Goal: Task Accomplishment & Management: Manage account settings

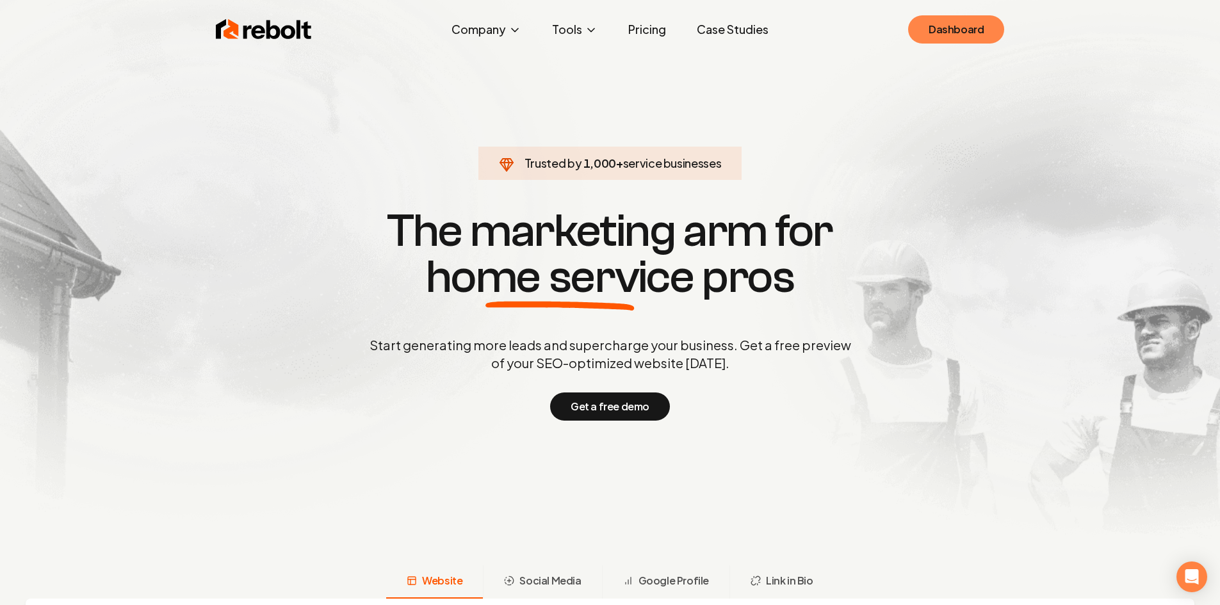
click at [942, 35] on link "Dashboard" at bounding box center [956, 29] width 96 height 28
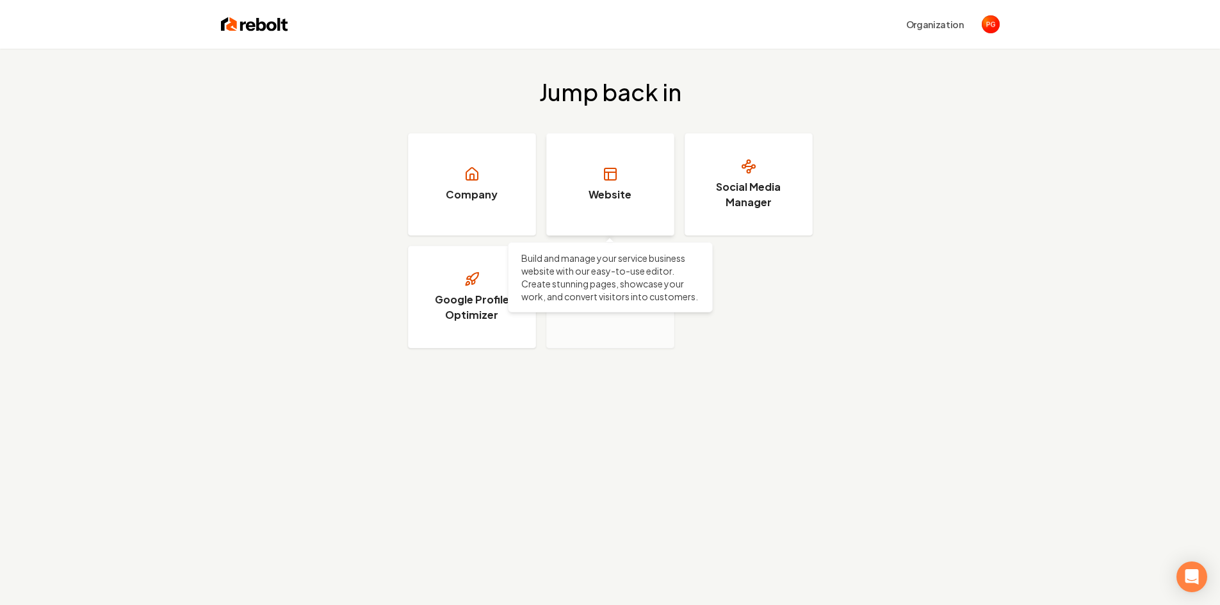
click at [586, 184] on link "Website" at bounding box center [610, 184] width 128 height 102
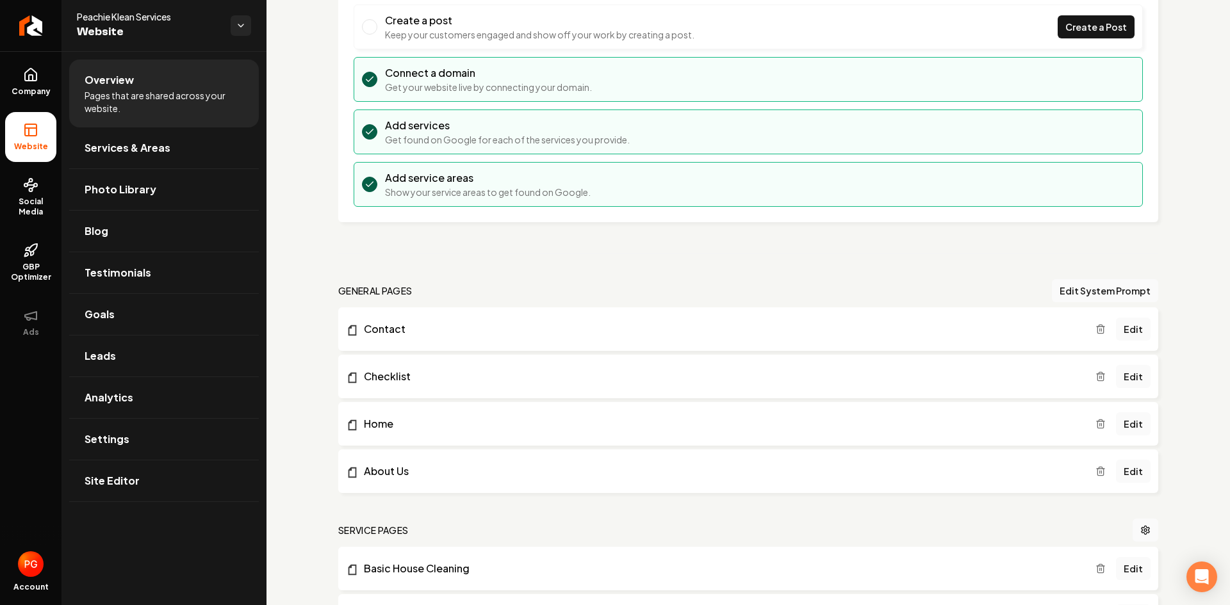
scroll to position [127, 0]
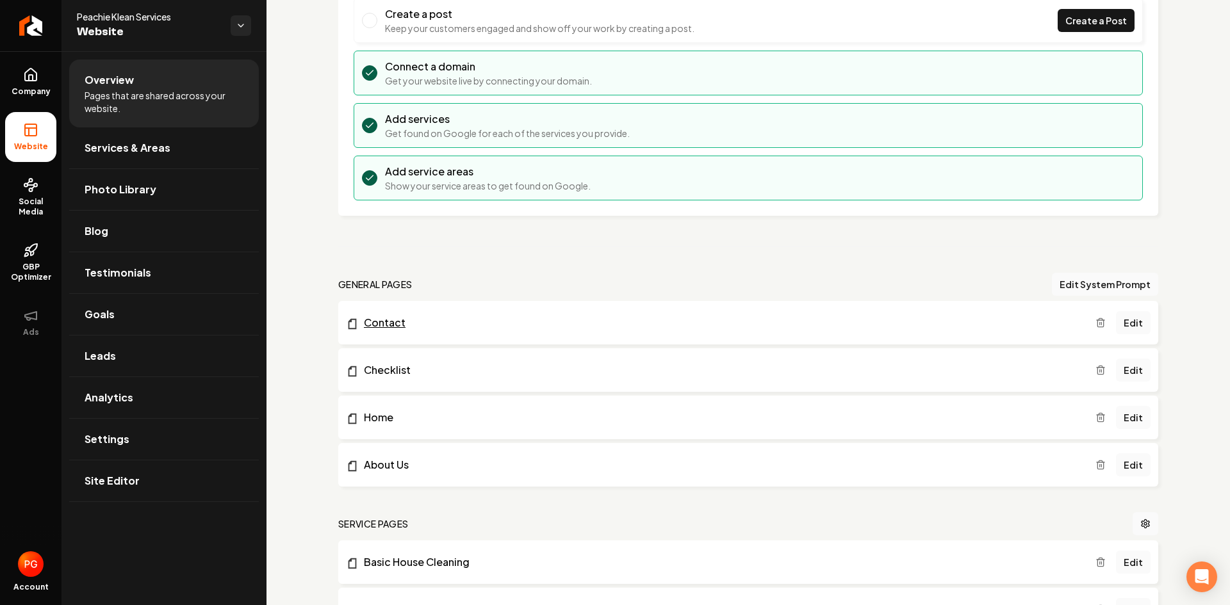
click at [898, 329] on link "Contact" at bounding box center [720, 322] width 749 height 15
click at [115, 484] on span "Site Editor" at bounding box center [112, 480] width 55 height 15
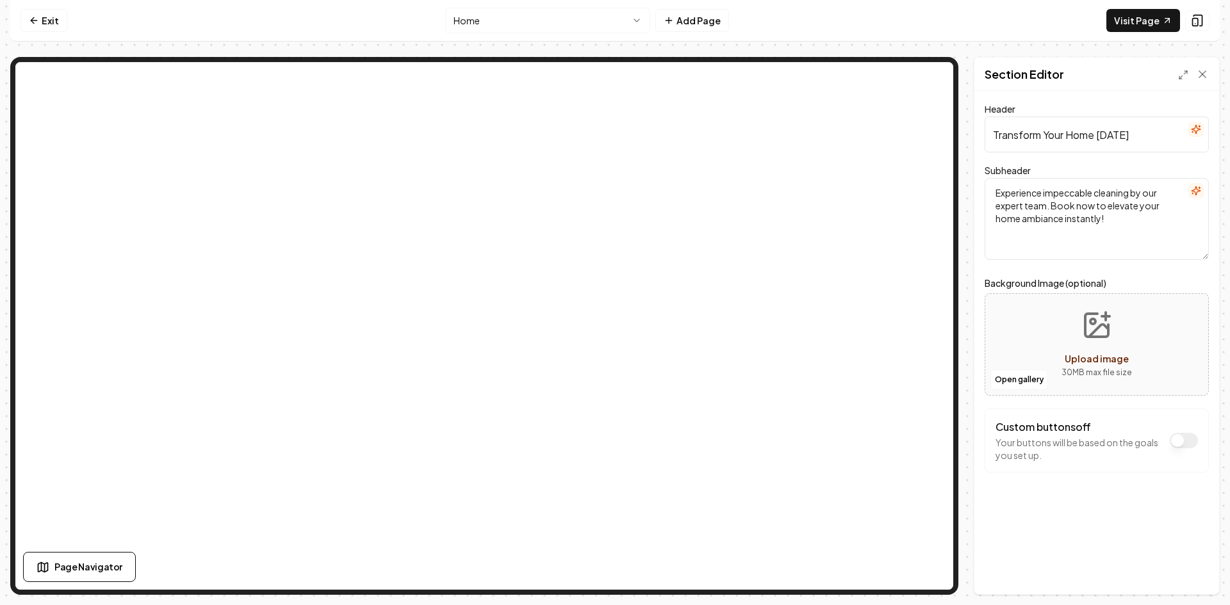
click at [644, 21] on html "Computer Required This feature is only available on a computer. Please switch t…" at bounding box center [615, 302] width 1230 height 605
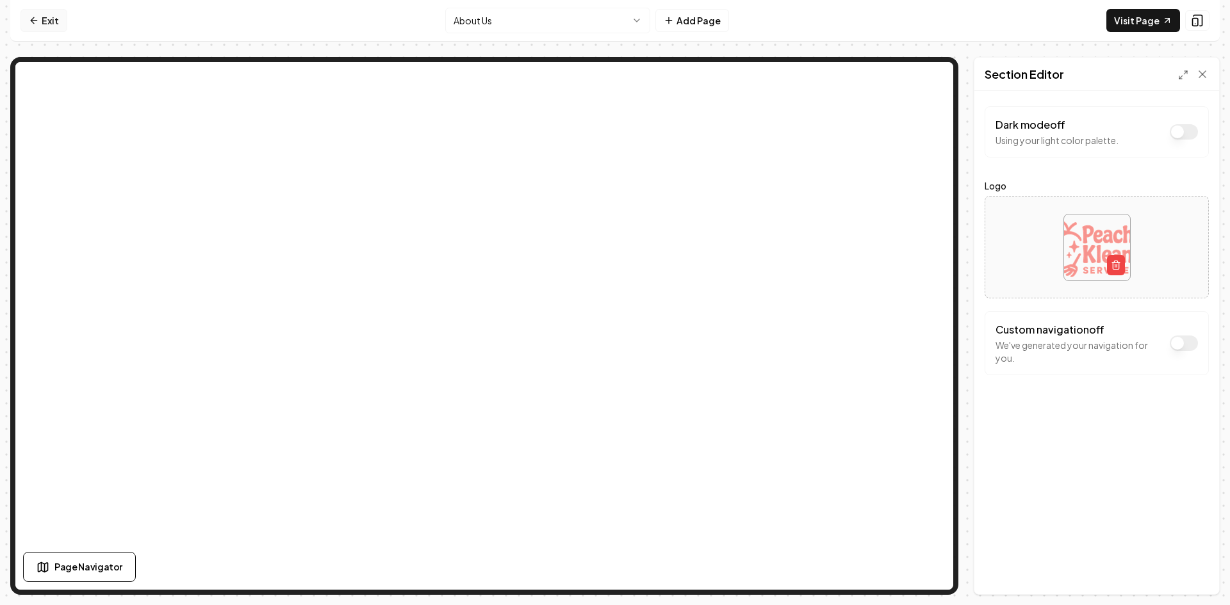
click at [52, 22] on link "Exit" at bounding box center [43, 20] width 47 height 23
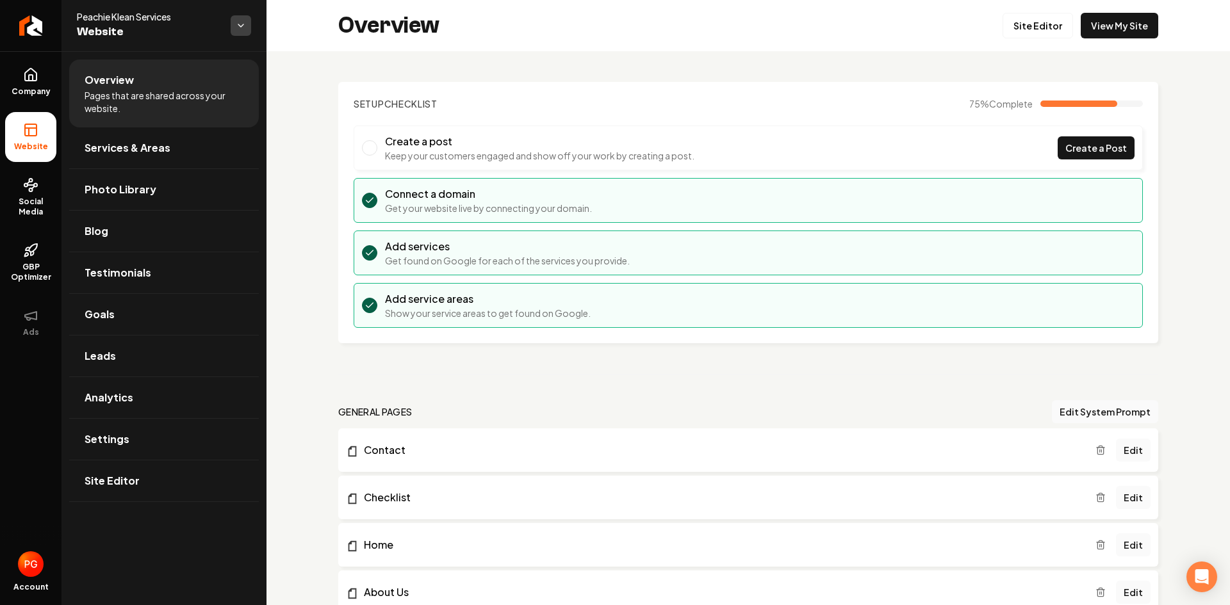
click at [238, 34] on html "Company Website Social Media GBP Optimizer Ads Account Peachie Klean Services W…" at bounding box center [615, 302] width 1230 height 605
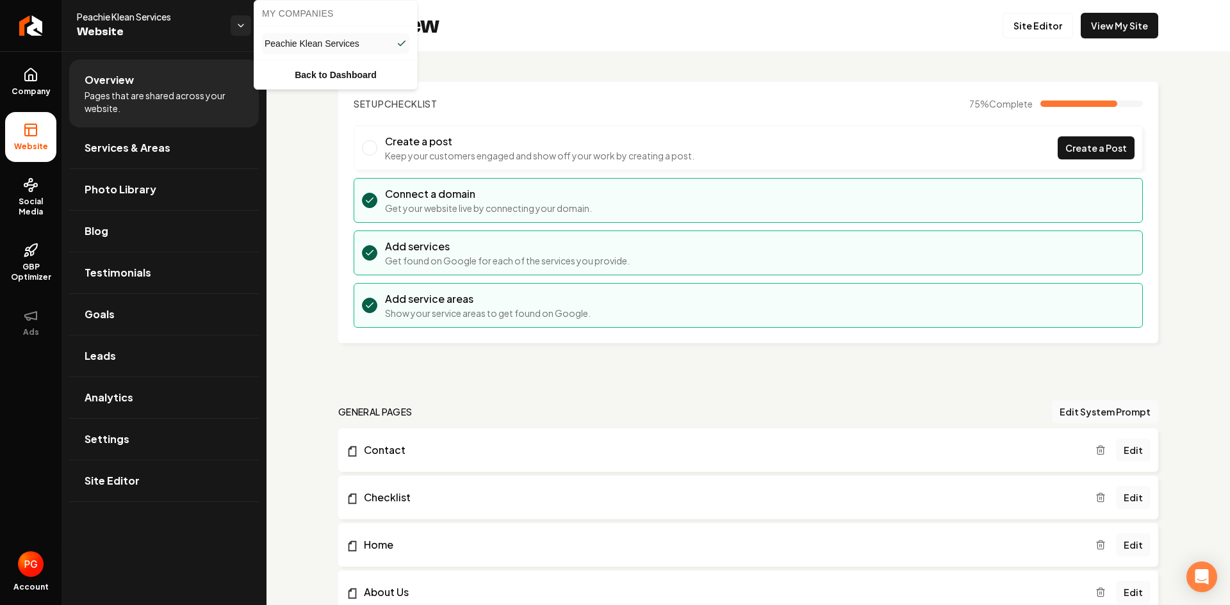
click at [239, 24] on html "Company Website Social Media GBP Optimizer Ads Account Peachie Klean Services W…" at bounding box center [615, 302] width 1230 height 605
click at [29, 567] on html "Company Website Social Media GBP Optimizer Ads Account Peachie Klean Services W…" at bounding box center [615, 302] width 1230 height 605
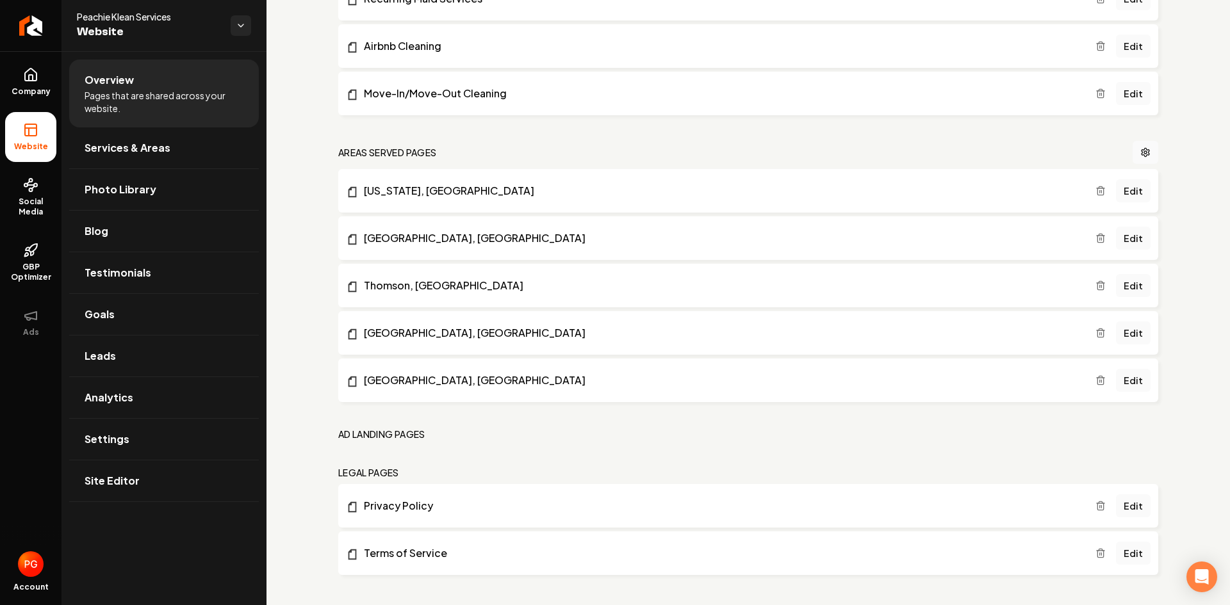
scroll to position [790, 0]
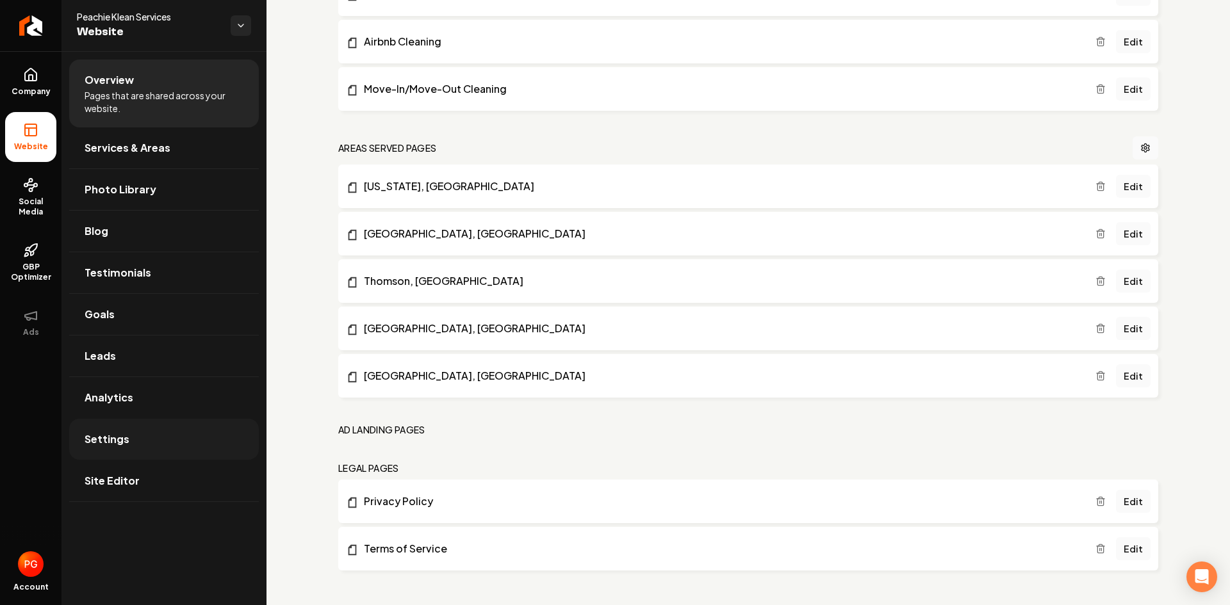
click at [209, 441] on link "Settings" at bounding box center [164, 439] width 190 height 41
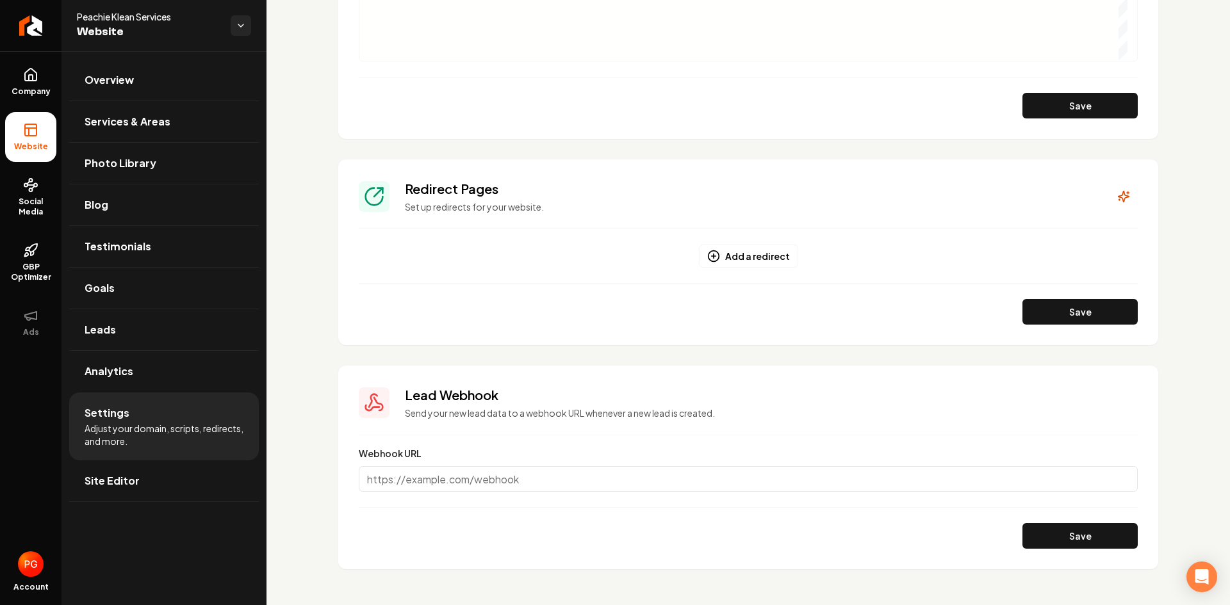
scroll to position [1149, 0]
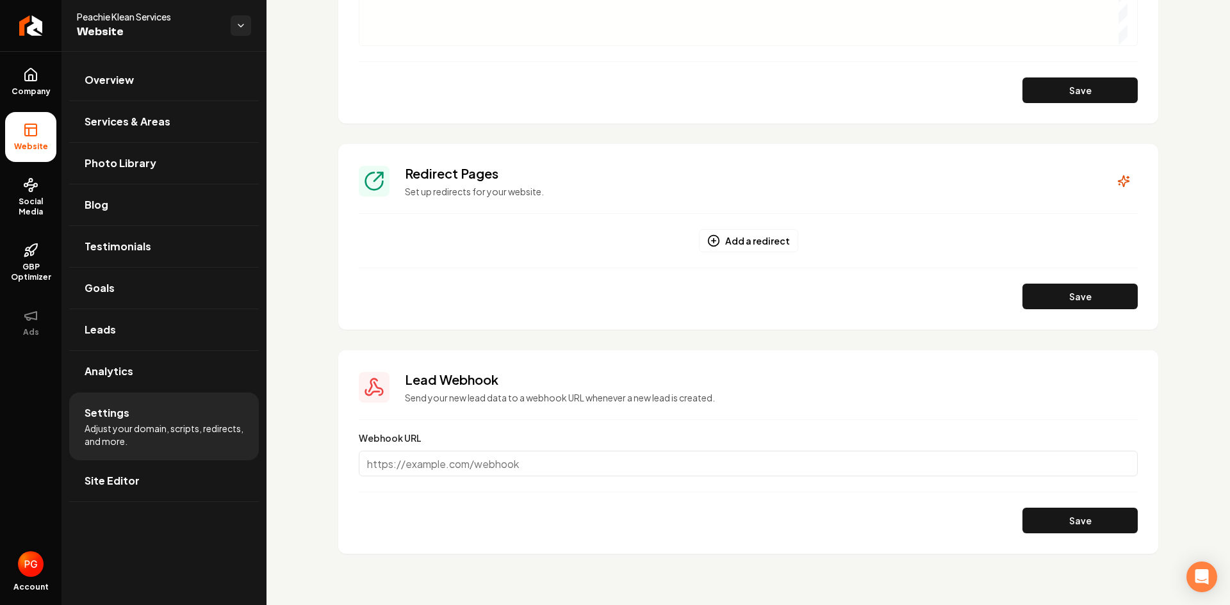
click at [28, 561] on img "Open user button" at bounding box center [31, 564] width 26 height 26
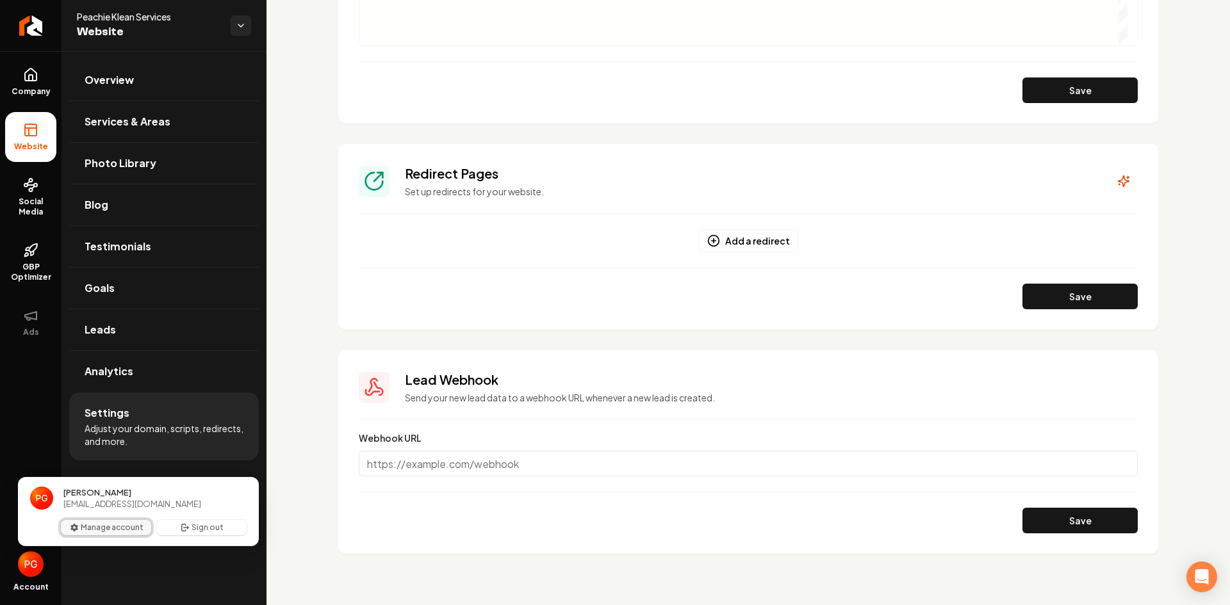
click at [93, 528] on button "Manage account" at bounding box center [106, 527] width 90 height 15
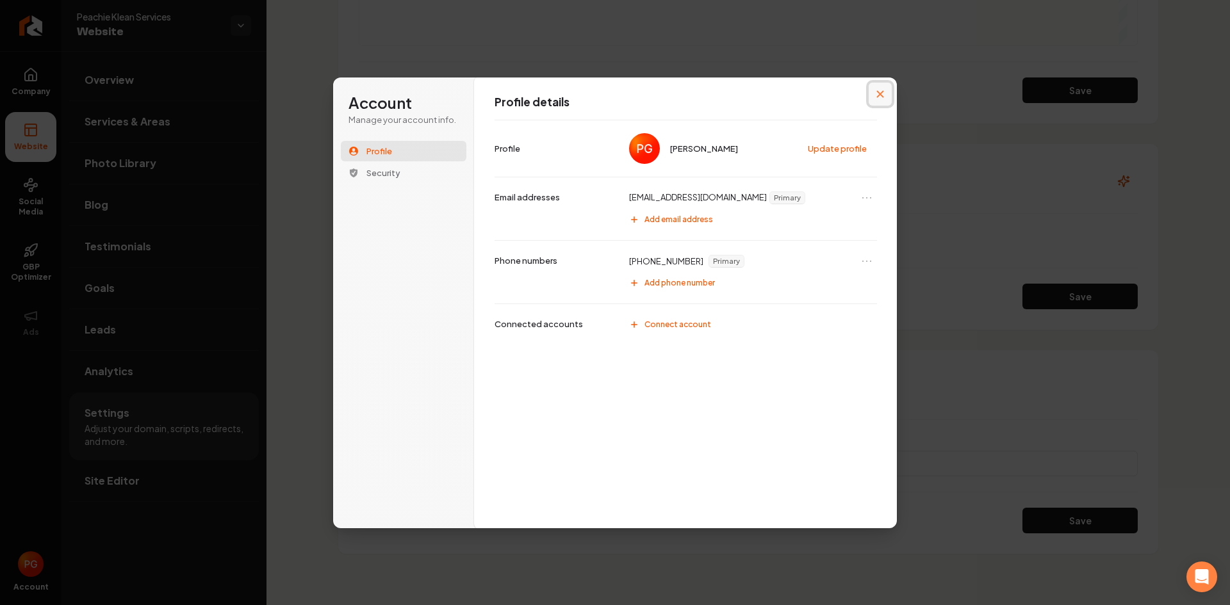
click at [879, 90] on icon "Close modal" at bounding box center [880, 94] width 8 height 8
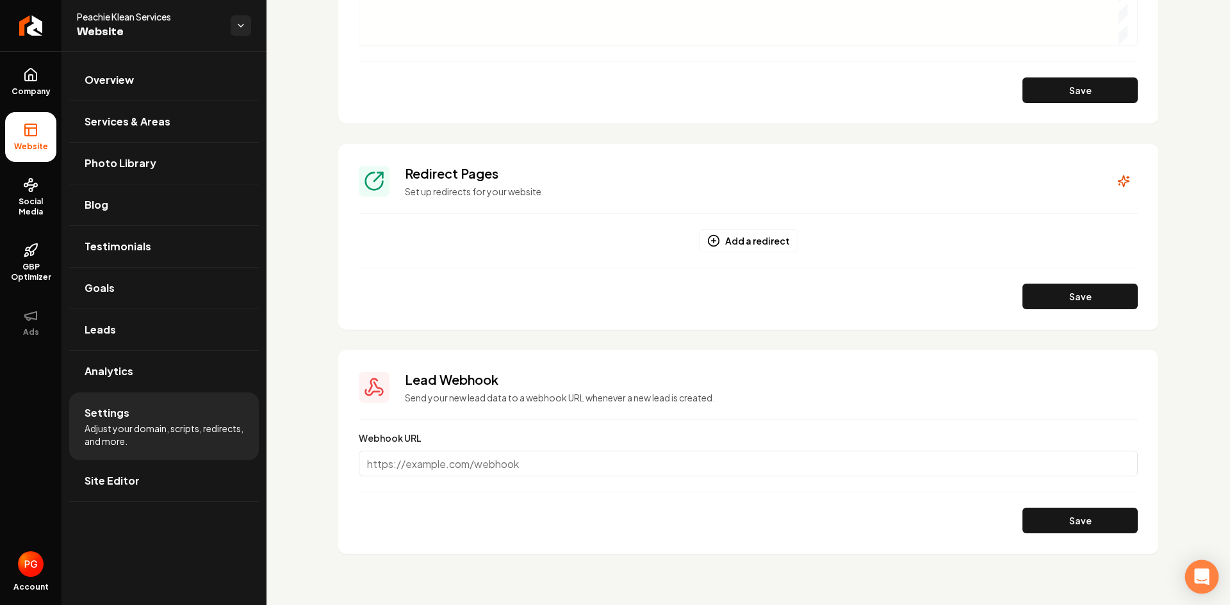
click at [1203, 582] on icon "Open Intercom Messenger" at bounding box center [1201, 577] width 15 height 17
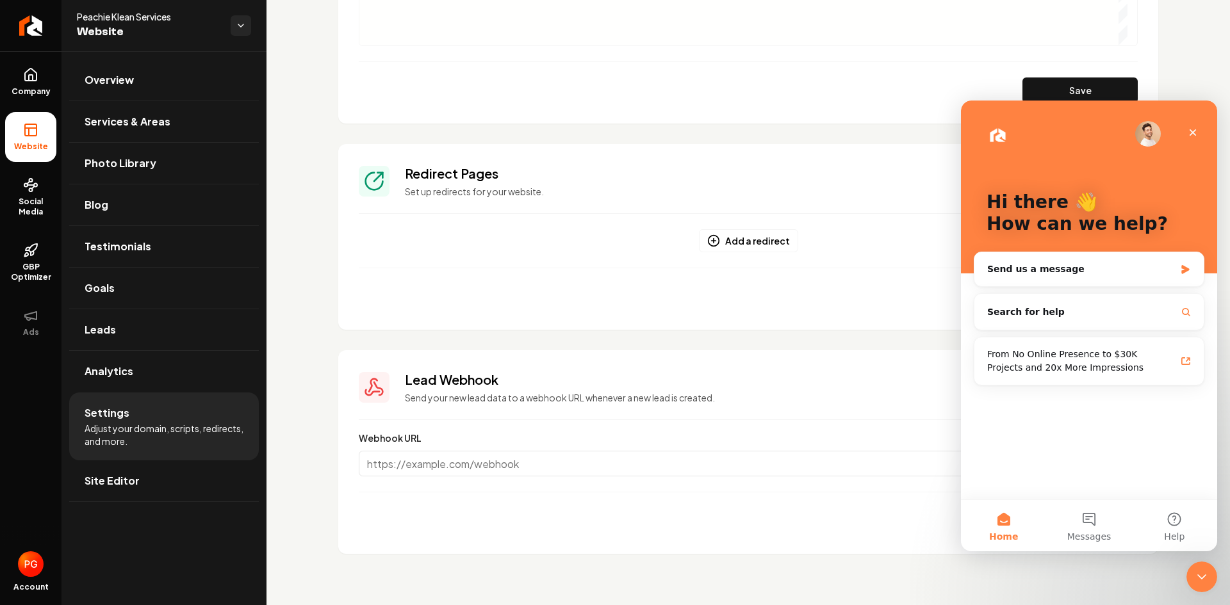
scroll to position [0, 0]
click at [1150, 267] on div "Send us a message" at bounding box center [1081, 269] width 188 height 13
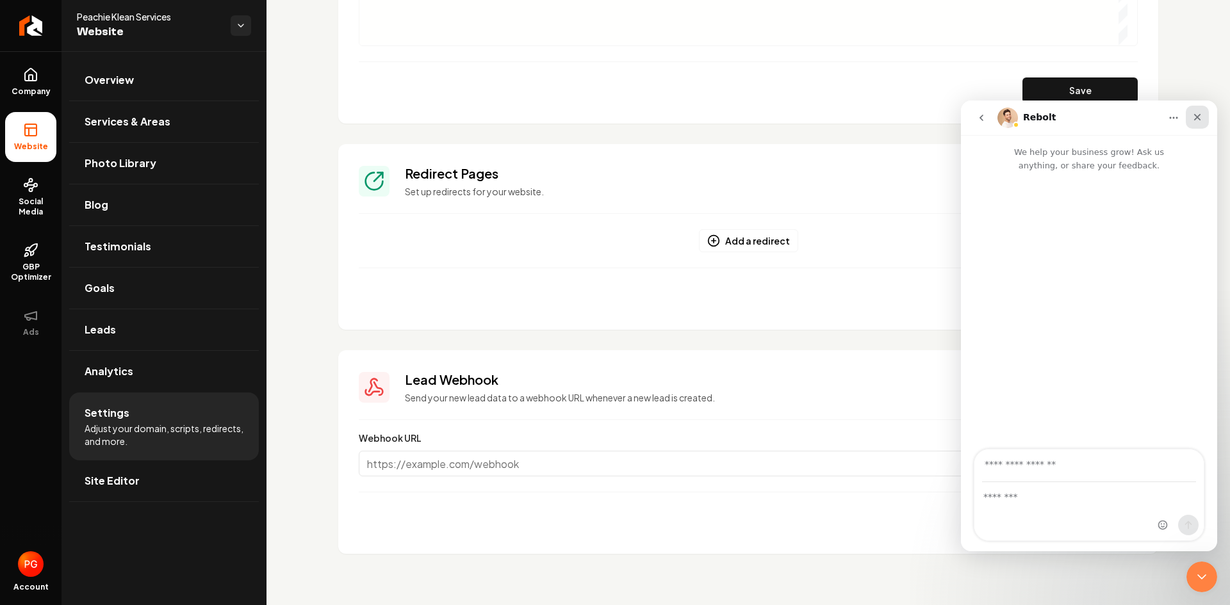
click at [1199, 110] on div "Close" at bounding box center [1197, 117] width 23 height 23
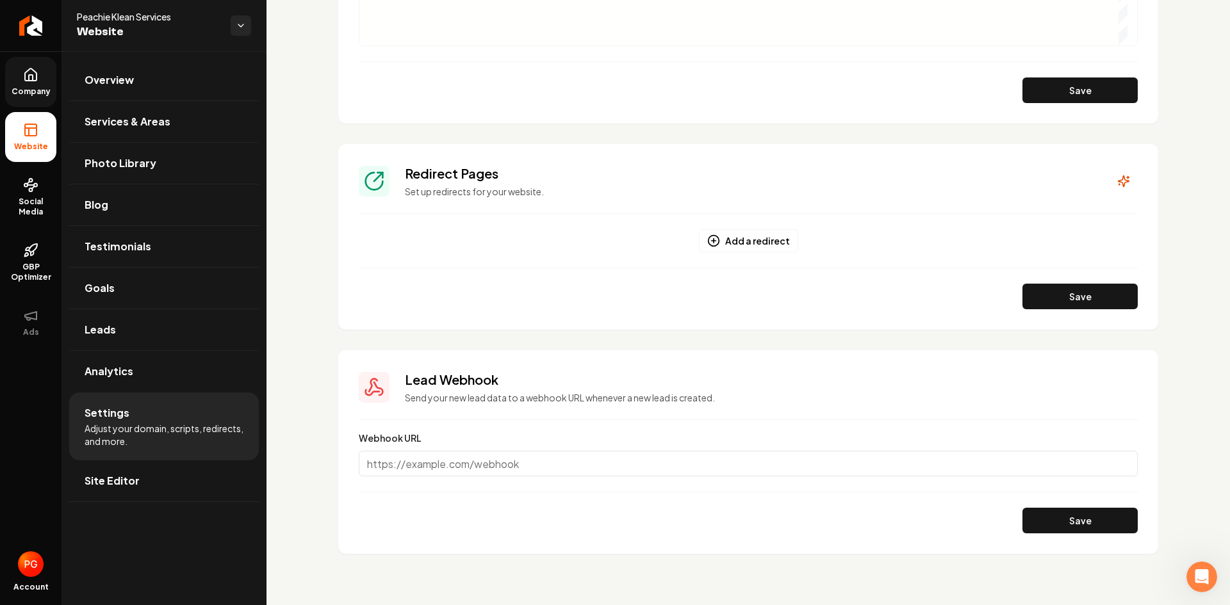
click at [38, 74] on link "Company" at bounding box center [30, 82] width 51 height 50
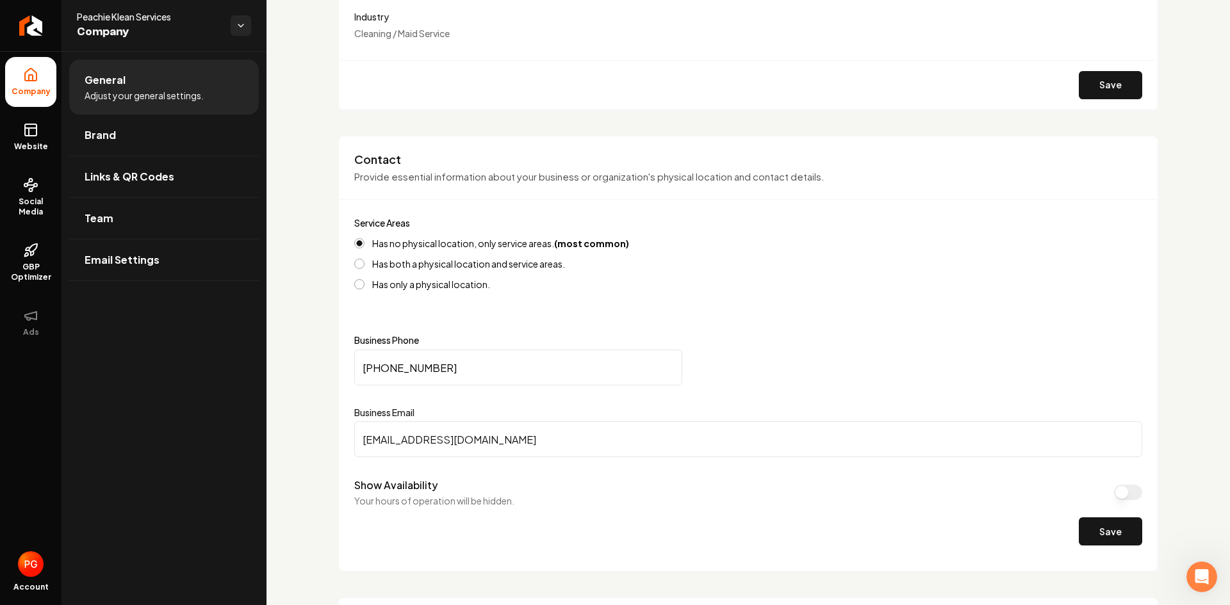
scroll to position [332, 0]
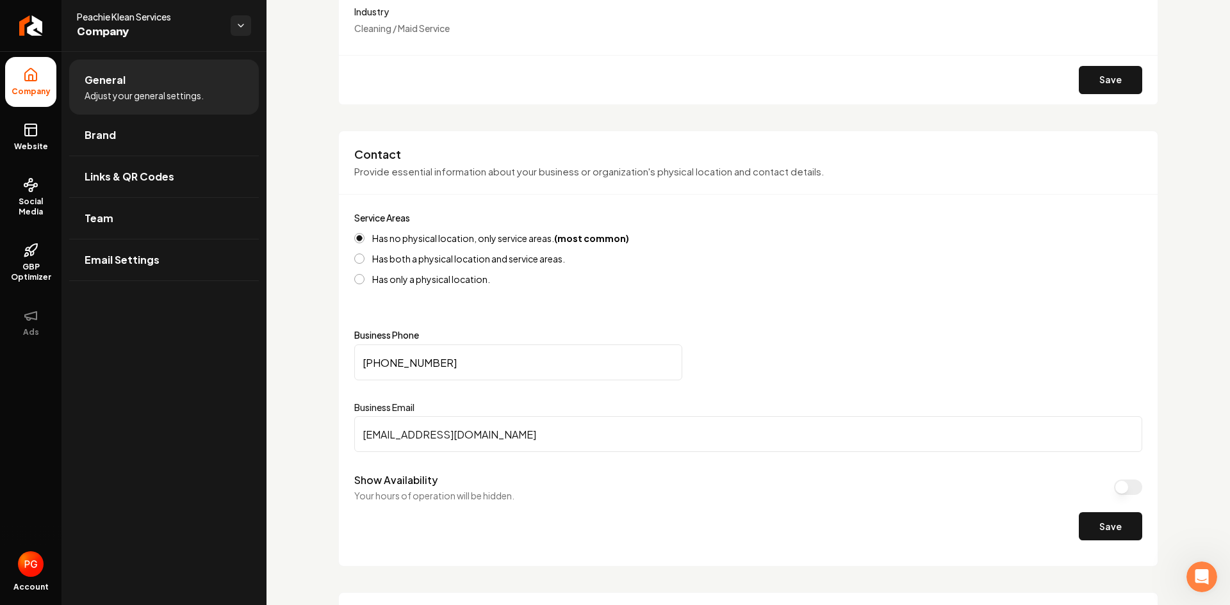
click at [471, 355] on input "[PHONE_NUMBER]" at bounding box center [518, 363] width 328 height 36
type input "[PHONE_NUMBER]"
click at [1088, 525] on button "Save" at bounding box center [1110, 526] width 63 height 28
click at [35, 29] on icon "Return to dashboard" at bounding box center [30, 25] width 20 height 20
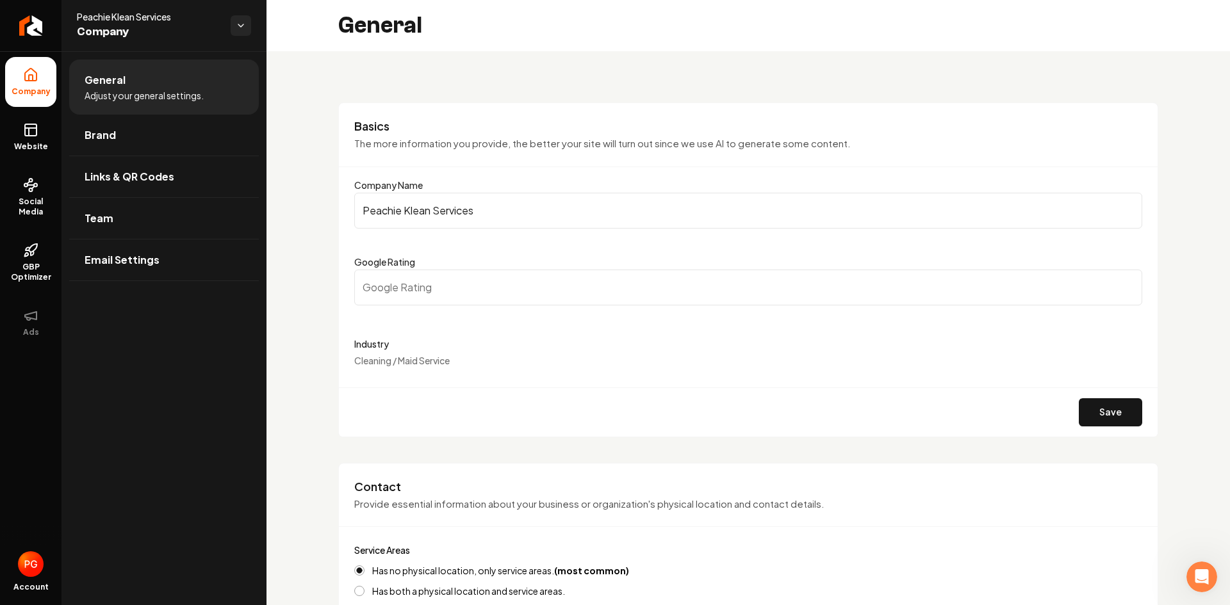
click at [110, 22] on span "Peachie Klean Services" at bounding box center [148, 16] width 143 height 13
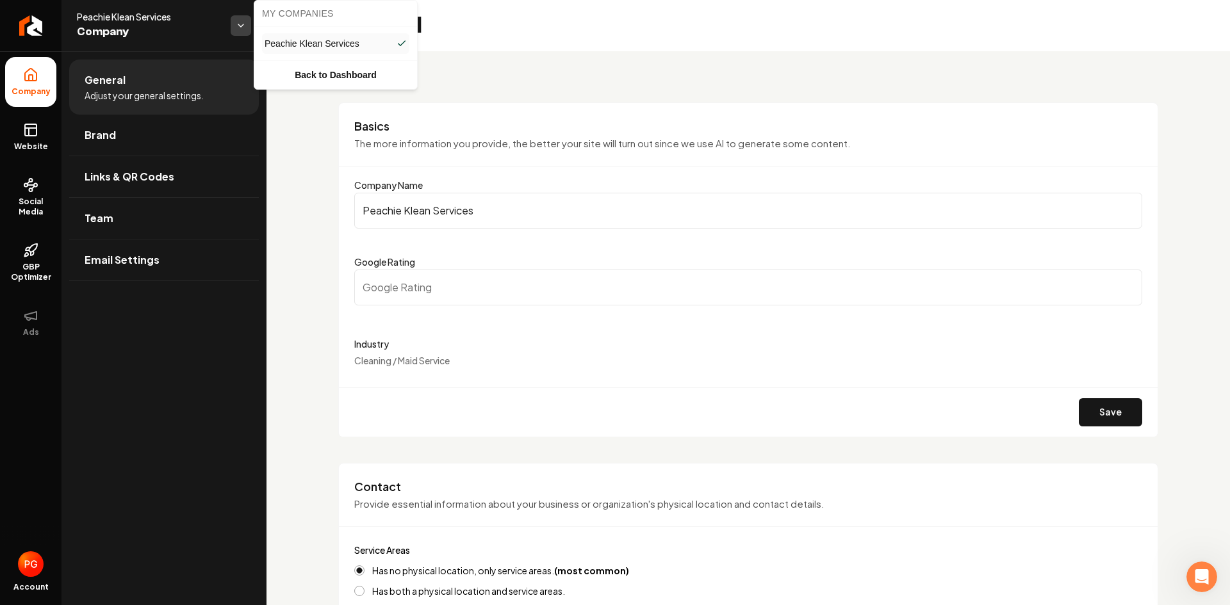
click at [238, 19] on html "Company Website Social Media GBP Optimizer Ads Account Peachie Klean Services C…" at bounding box center [615, 302] width 1230 height 605
click at [34, 131] on html "Company Website Social Media GBP Optimizer Ads Account Peachie Klean Services C…" at bounding box center [615, 302] width 1230 height 605
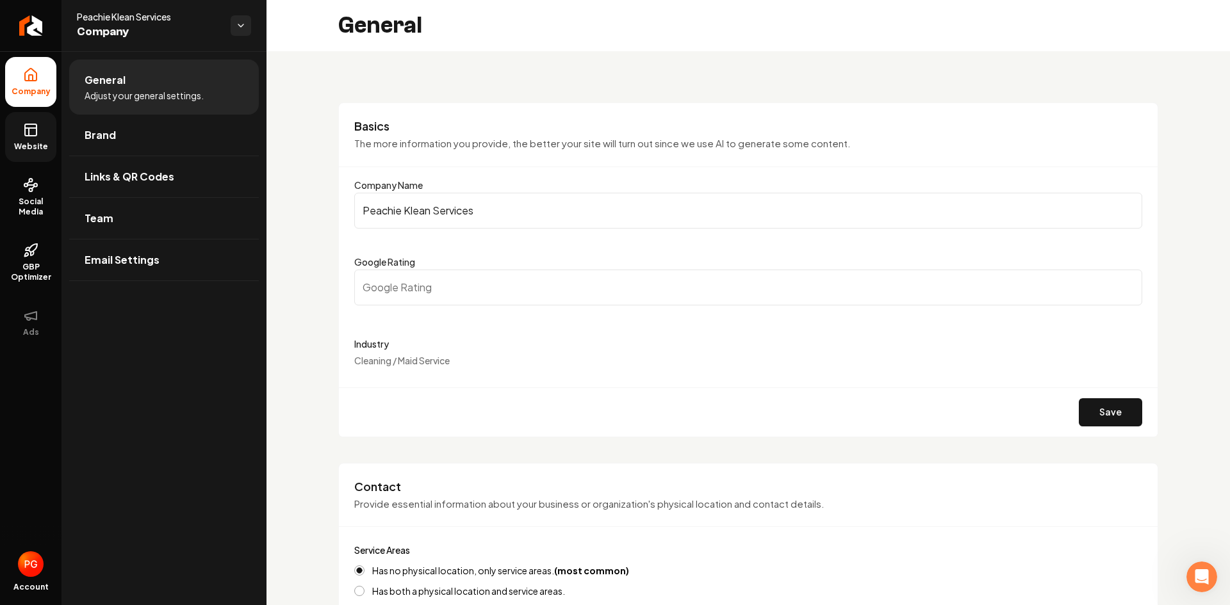
click at [34, 131] on icon at bounding box center [30, 129] width 15 height 15
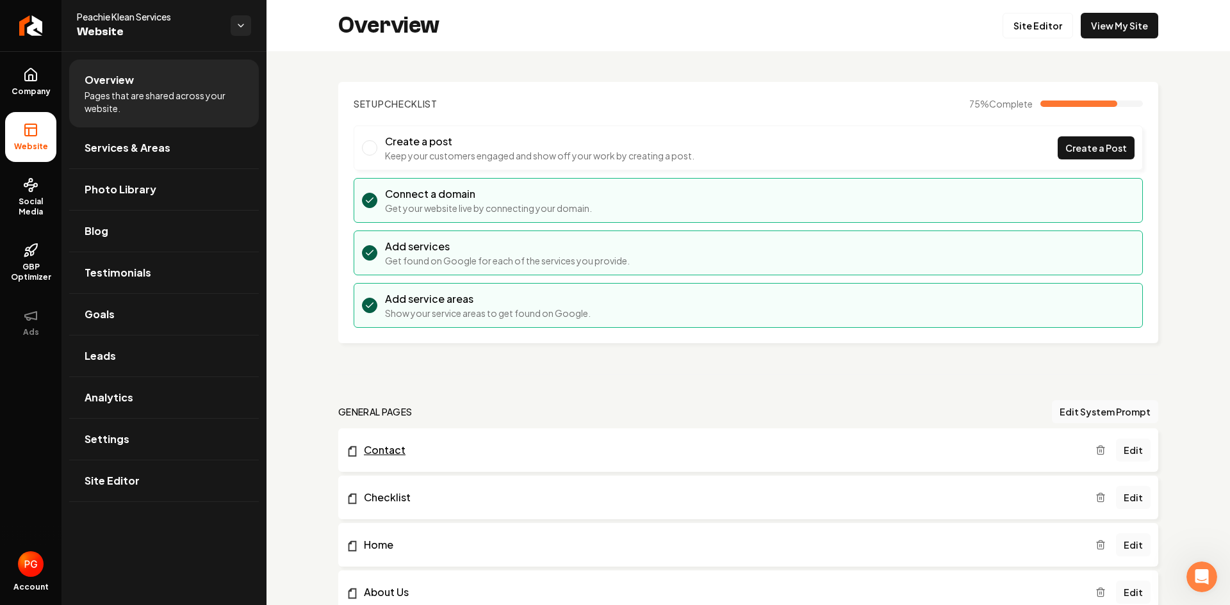
click at [416, 457] on link "Contact" at bounding box center [720, 450] width 749 height 15
click at [40, 134] on li "Website" at bounding box center [30, 137] width 51 height 50
click at [1129, 452] on link "Edit" at bounding box center [1133, 450] width 35 height 23
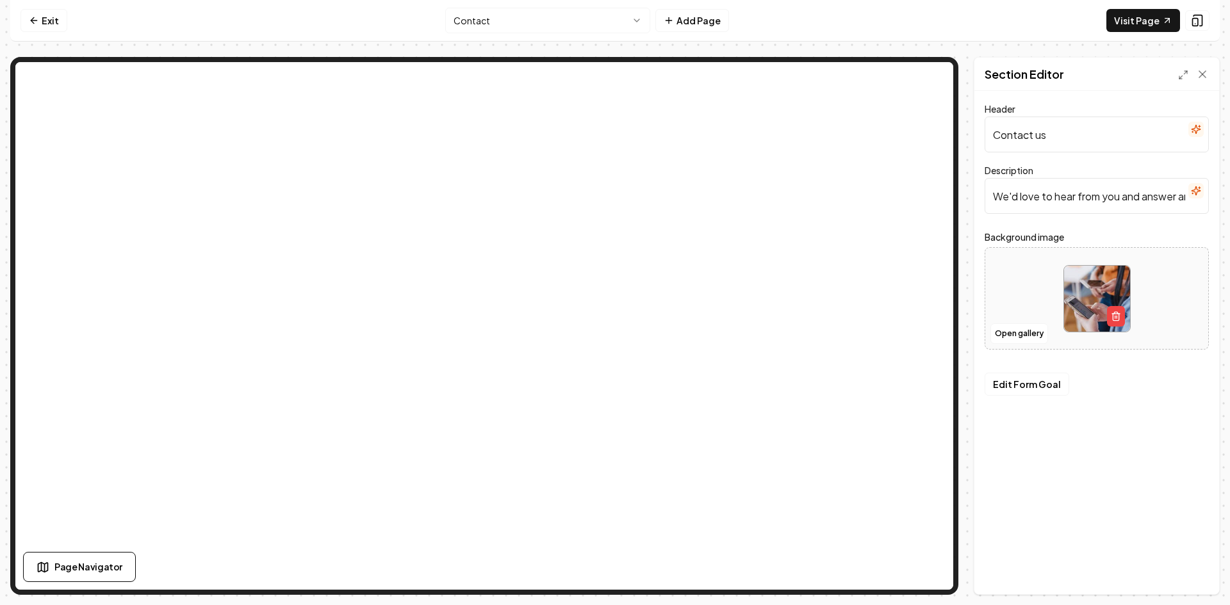
click at [1150, 131] on input "Contact us" at bounding box center [1096, 135] width 224 height 36
click at [1097, 202] on input "We'd love to hear from you and answer any questions you may have." at bounding box center [1096, 196] width 224 height 36
click at [1196, 190] on icon "button" at bounding box center [1196, 191] width 10 height 10
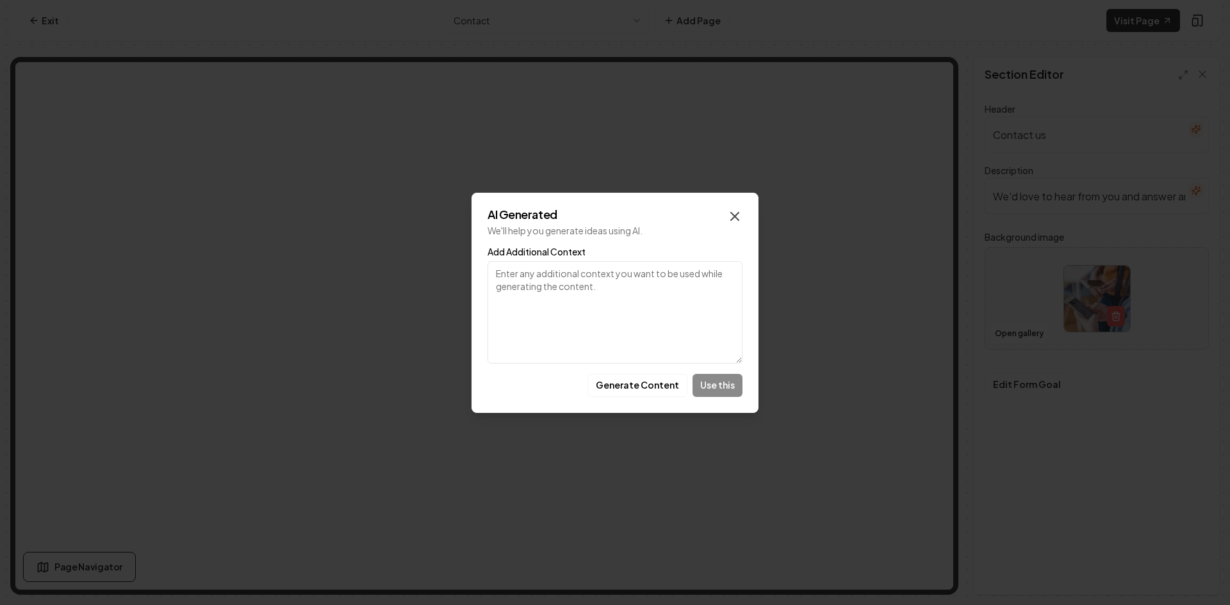
click at [737, 218] on icon "button" at bounding box center [735, 217] width 8 height 8
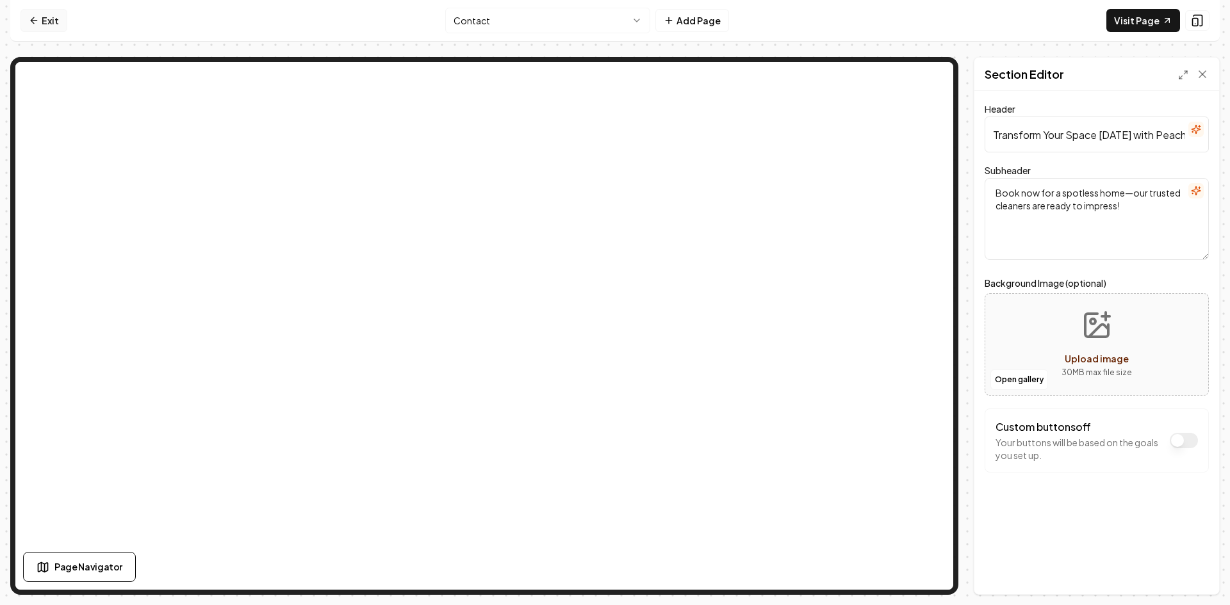
click at [49, 19] on link "Exit" at bounding box center [43, 20] width 47 height 23
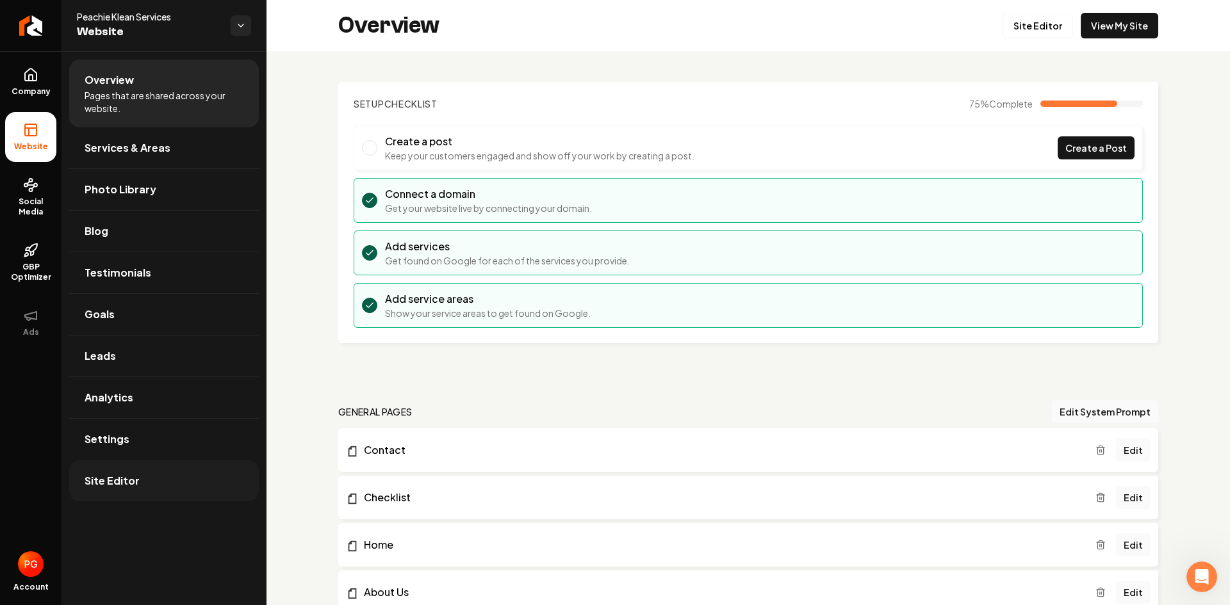
click at [124, 482] on span "Site Editor" at bounding box center [112, 480] width 55 height 15
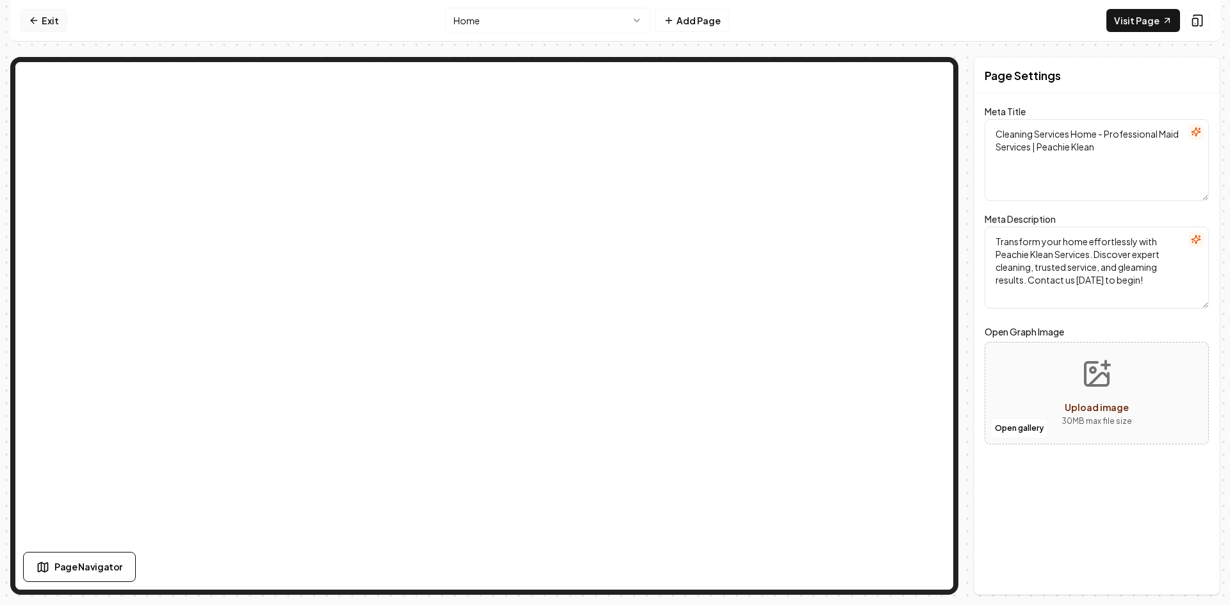
click at [41, 17] on link "Exit" at bounding box center [43, 20] width 47 height 23
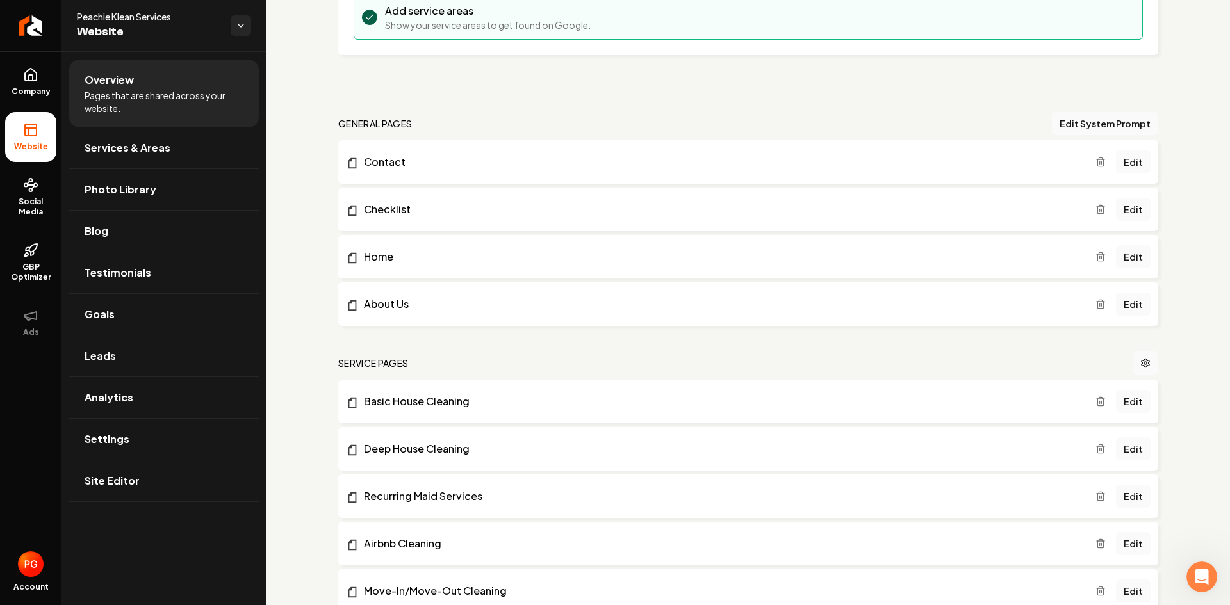
scroll to position [295, 0]
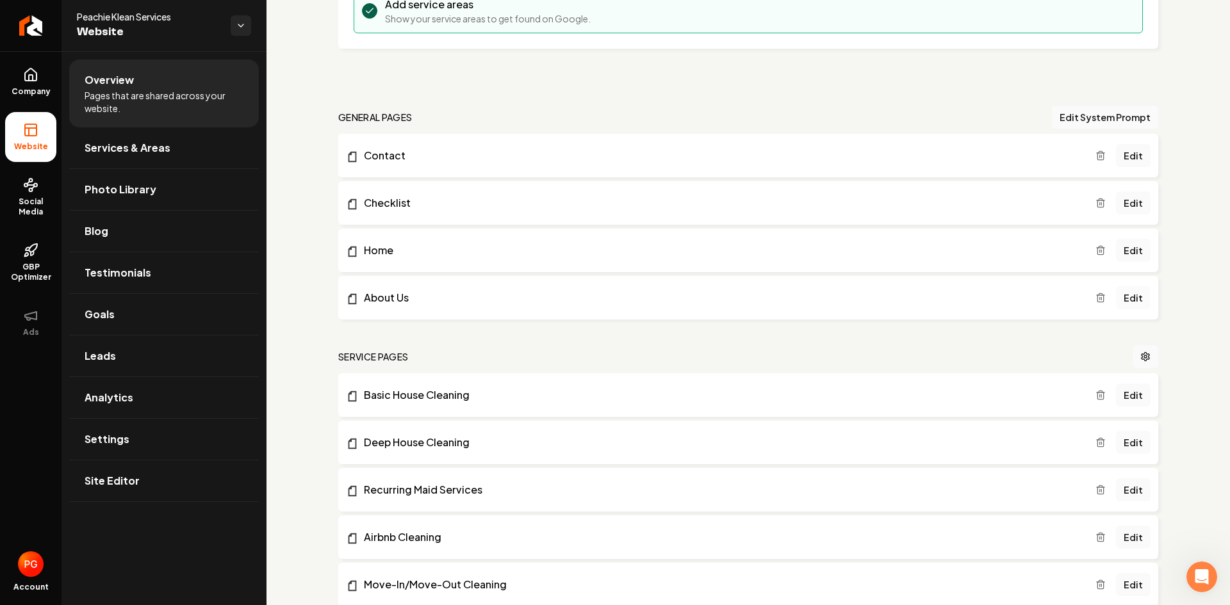
click at [1124, 296] on link "Edit" at bounding box center [1133, 297] width 35 height 23
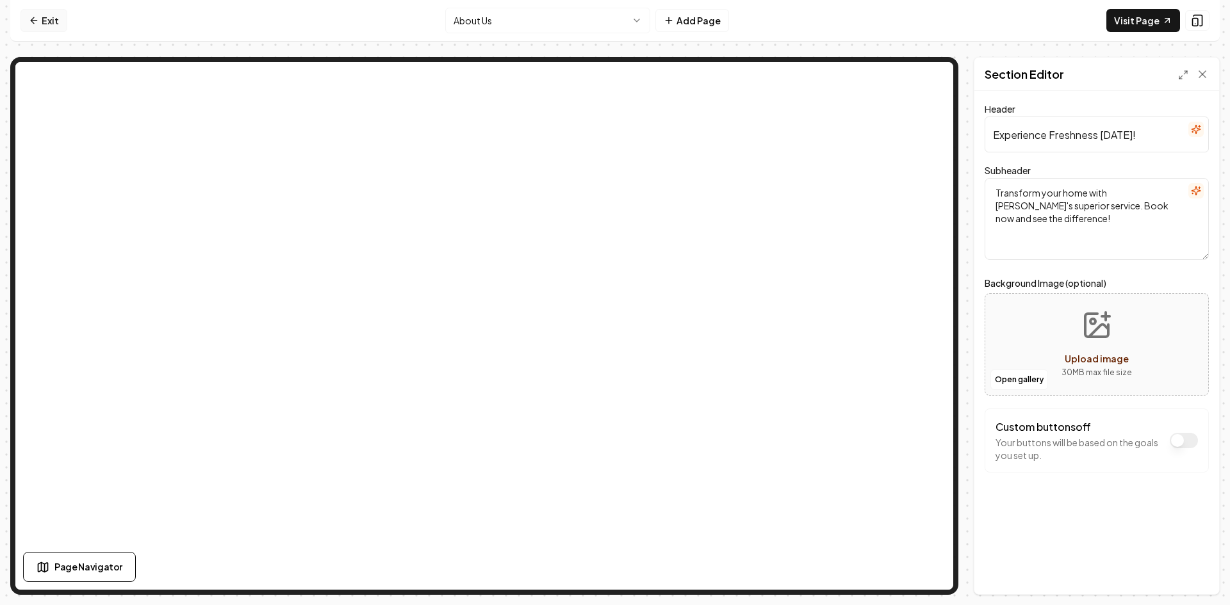
click at [43, 15] on link "Exit" at bounding box center [43, 20] width 47 height 23
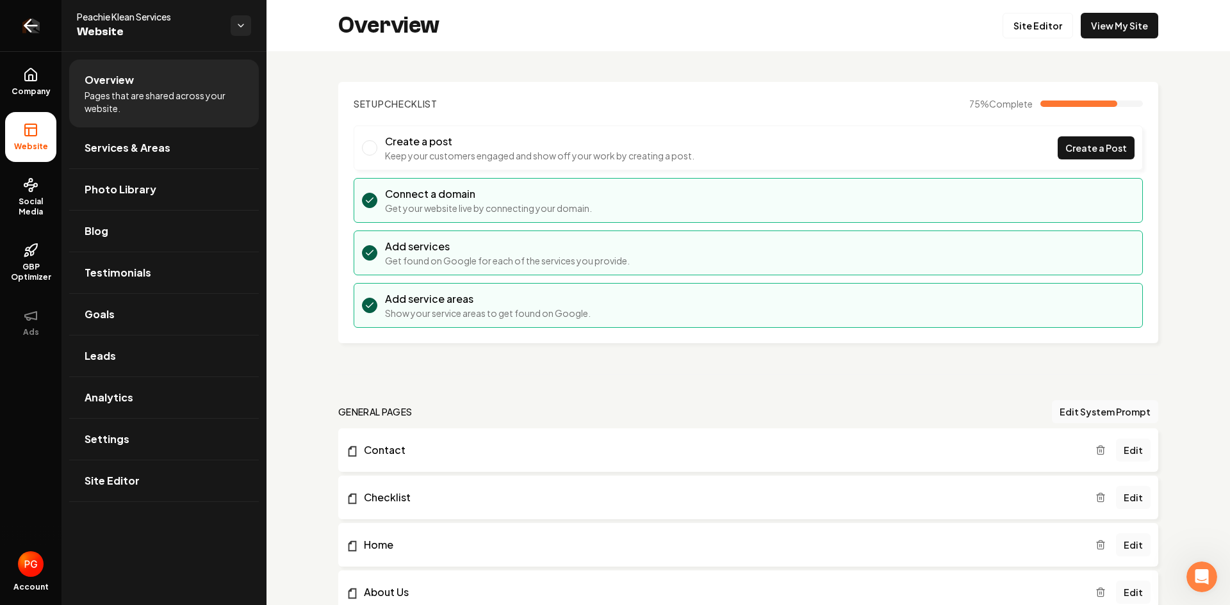
click at [32, 28] on icon "Return to dashboard" at bounding box center [30, 25] width 20 height 20
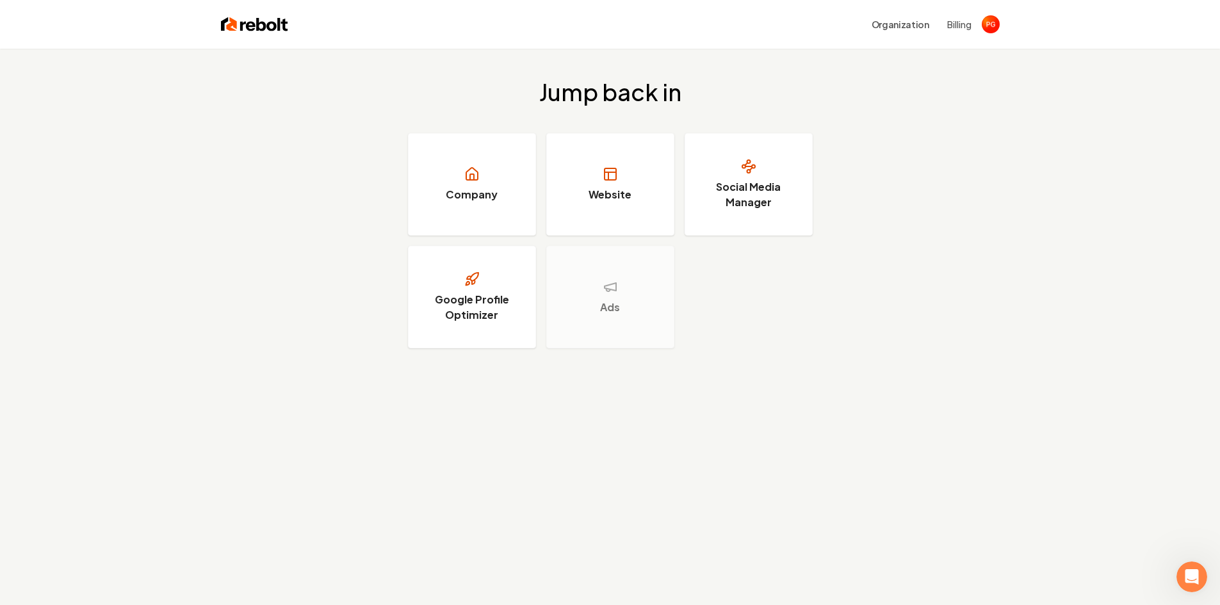
click at [135, 165] on div "Jump back in Company Website Social Media Manager Google Profile Optimizer Ads" at bounding box center [610, 214] width 1220 height 330
